Goal: Transaction & Acquisition: Purchase product/service

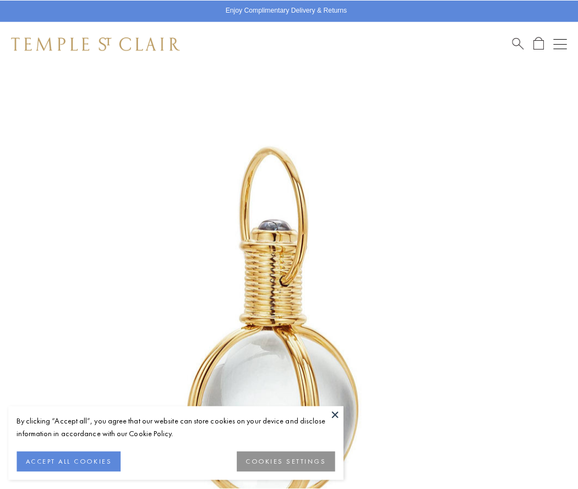
scroll to position [285, 0]
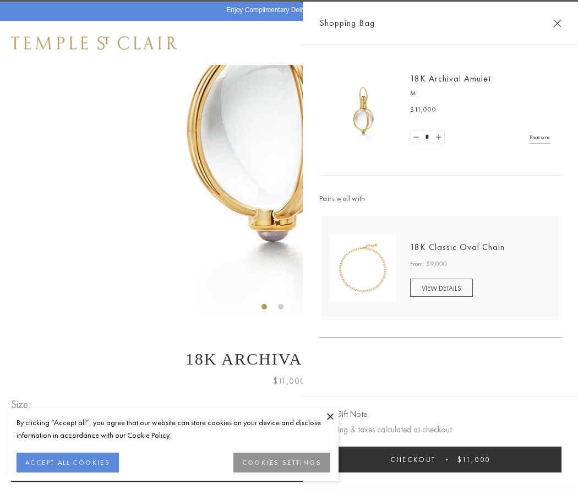
click at [441, 459] on button "Checkout $11,000" at bounding box center [441, 460] width 242 height 26
